Goal: Complete application form

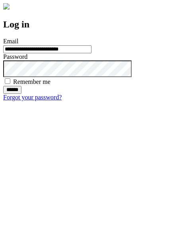
type input "**********"
click at [21, 94] on input "******" at bounding box center [12, 90] width 18 height 8
type input "**********"
click at [21, 94] on input "******" at bounding box center [12, 90] width 18 height 8
